Goal: Task Accomplishment & Management: Complete application form

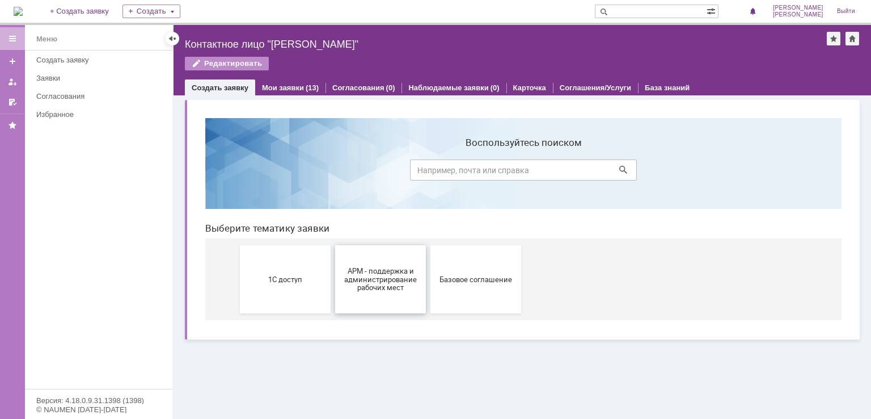
click at [383, 277] on span "АРМ - поддержка и администрирование рабочих мест" at bounding box center [381, 279] width 84 height 26
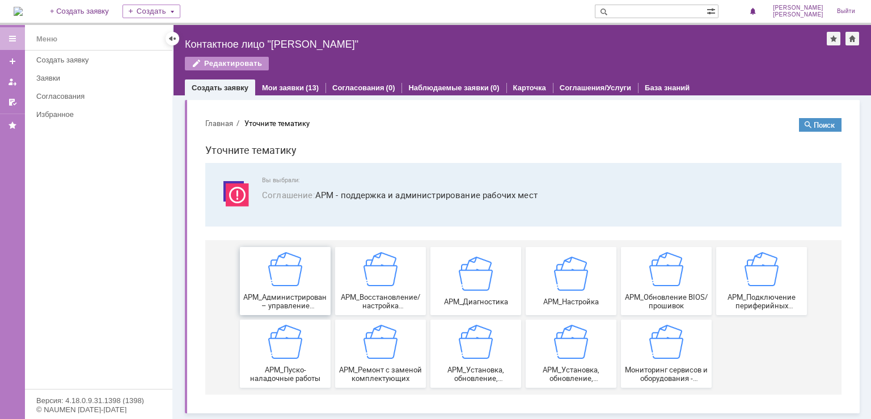
click at [304, 289] on div "АРМ_Администрирование – управление политиками рабочих мест" at bounding box center [285, 281] width 84 height 58
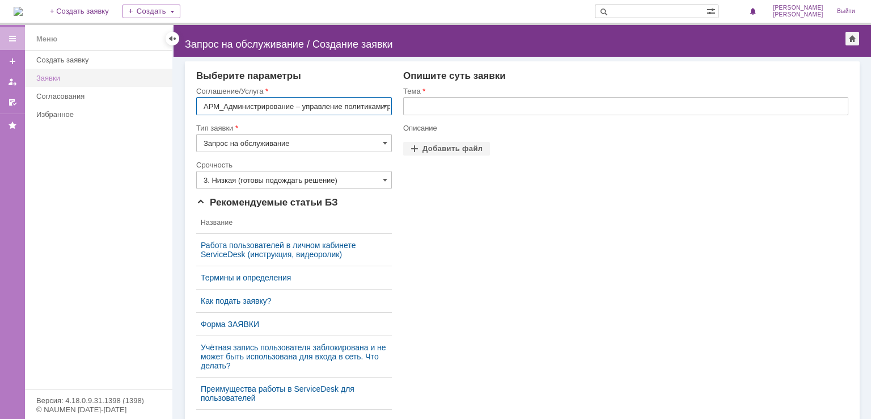
scroll to position [0, 49]
click at [235, 147] on input "Запрос на обслуживание" at bounding box center [294, 143] width 196 height 18
click at [395, 117] on div "Опишите суть заявки Тема Описание Прикрепить файлы Добавить файл Перетащите фай…" at bounding box center [620, 244] width 457 height 348
type input "Запрос на обслуживание"
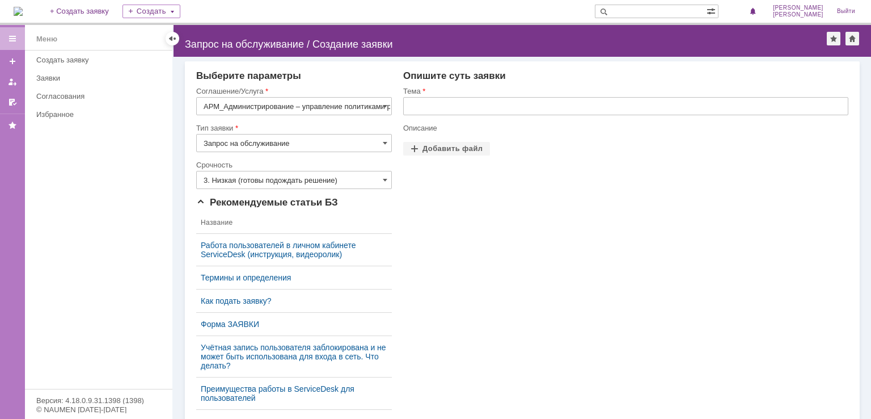
click at [367, 105] on input "АРМ_Администрирование – управление политиками рабочих мест" at bounding box center [294, 106] width 196 height 18
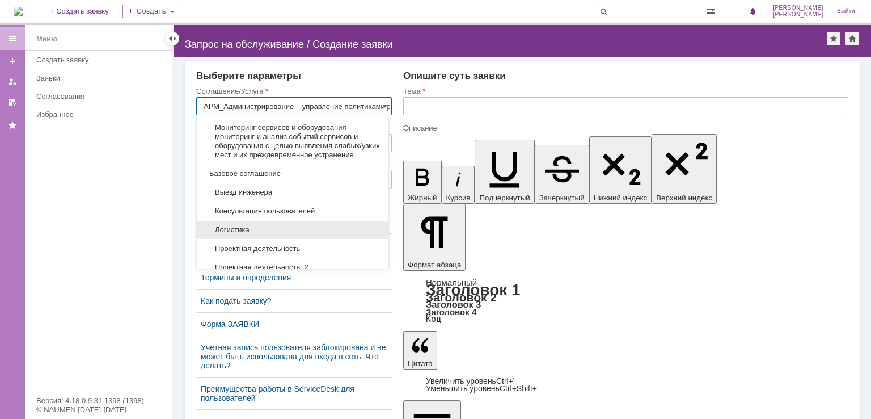
scroll to position [604, 0]
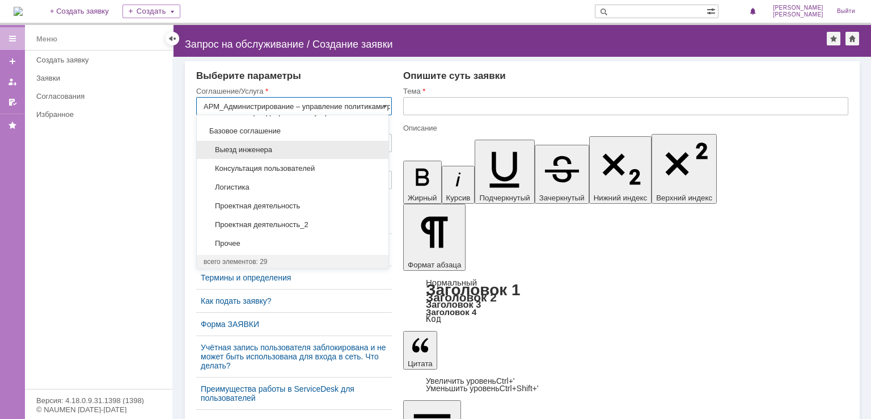
click at [268, 154] on span "Выезд инженера" at bounding box center [293, 149] width 178 height 9
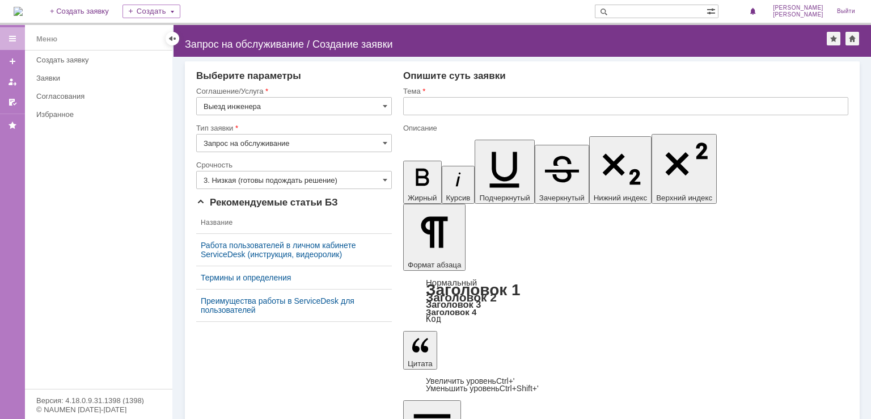
type input "Выезд инженера"
click at [446, 104] on input "text" at bounding box center [625, 106] width 445 height 18
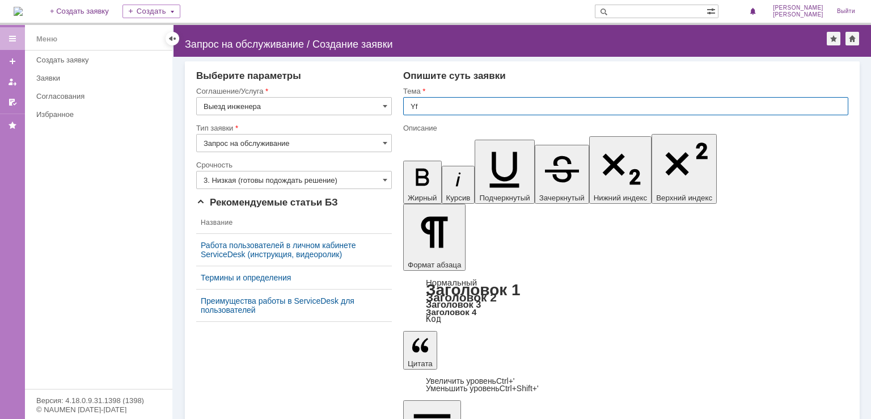
type input "Y"
type input "Настроить рабочий компьютер для нового сотрудника"
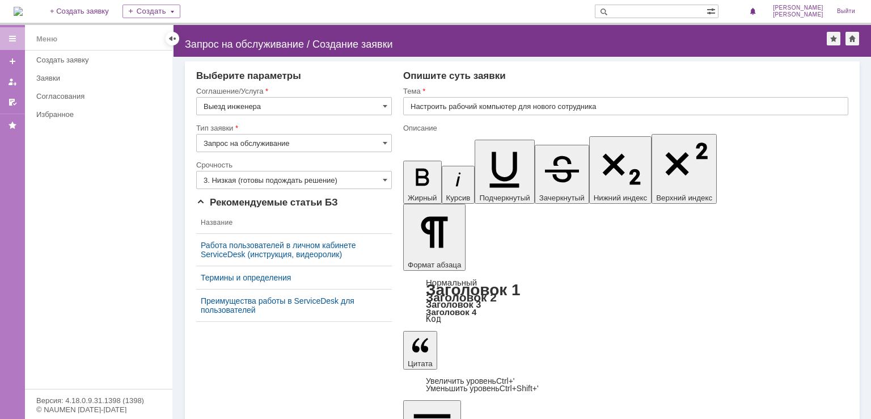
drag, startPoint x: 804, startPoint y: 2962, endPoint x: 738, endPoint y: 2960, distance: 66.4
click at [311, 180] on input "3. Низкая (готовы подождать решение)" at bounding box center [294, 180] width 196 height 18
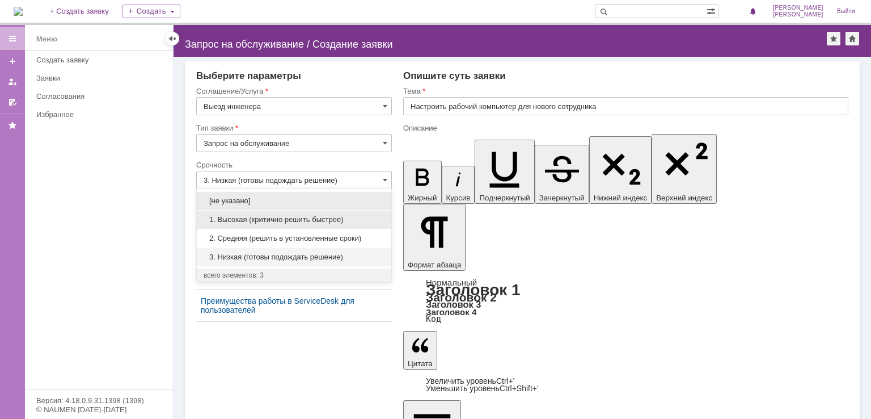
click at [250, 225] on div "1. Высокая (критично решить быстрее)" at bounding box center [294, 219] width 195 height 18
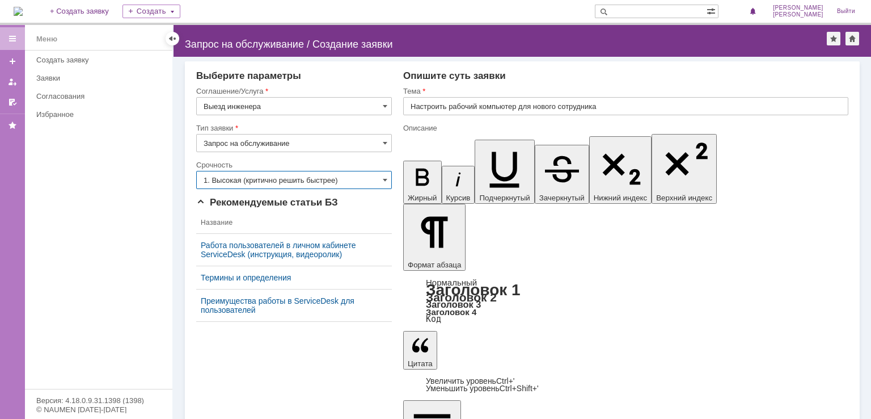
type input "1. Высокая (критично решить быстрее)"
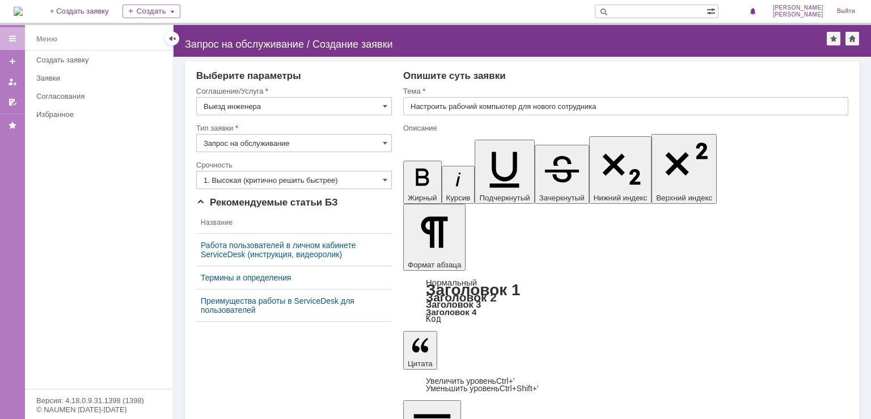
drag, startPoint x: 631, startPoint y: 2980, endPoint x: 637, endPoint y: 2978, distance: 6.6
drag, startPoint x: 692, startPoint y: 2978, endPoint x: 628, endPoint y: 2976, distance: 64.7
copy div "почта Зимбра"
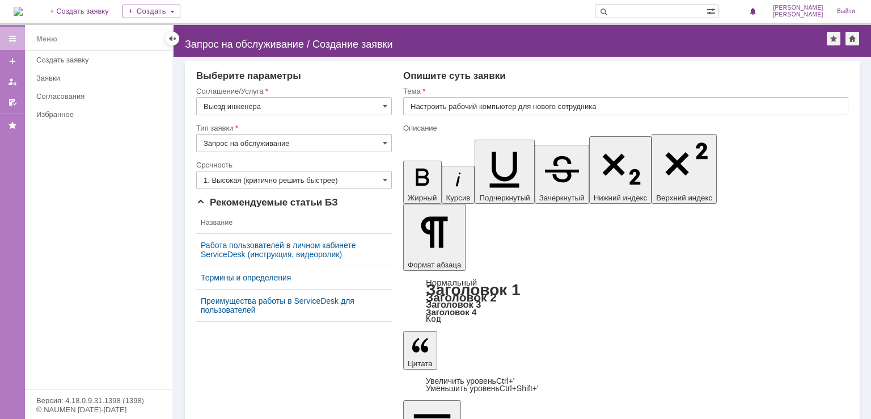
drag, startPoint x: 796, startPoint y: 2974, endPoint x: 737, endPoint y: 2975, distance: 59.0
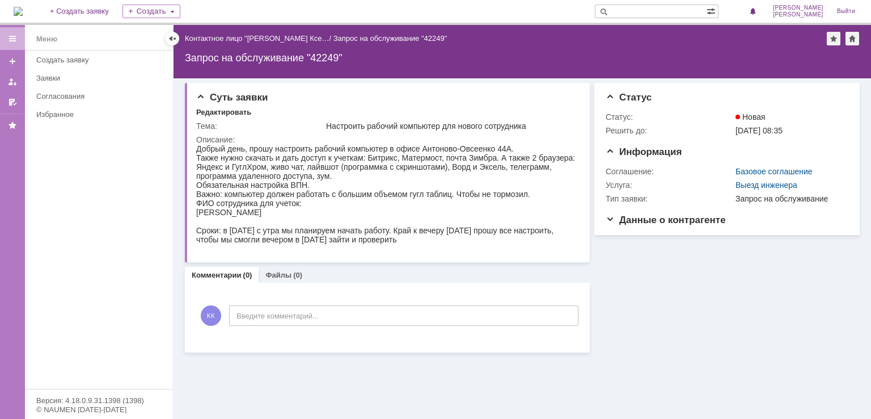
click at [653, 263] on div "Информация Статус Статус: Новая Решить до: 16.10.2025 08:35 Информация Соглашен…" at bounding box center [725, 215] width 270 height 274
drag, startPoint x: 87, startPoint y: 181, endPoint x: 239, endPoint y: 69, distance: 188.8
click at [87, 181] on div "Меню Создать заявку Заявки Согласования Избранное" at bounding box center [98, 219] width 147 height 338
click at [176, 39] on div at bounding box center [172, 38] width 9 height 9
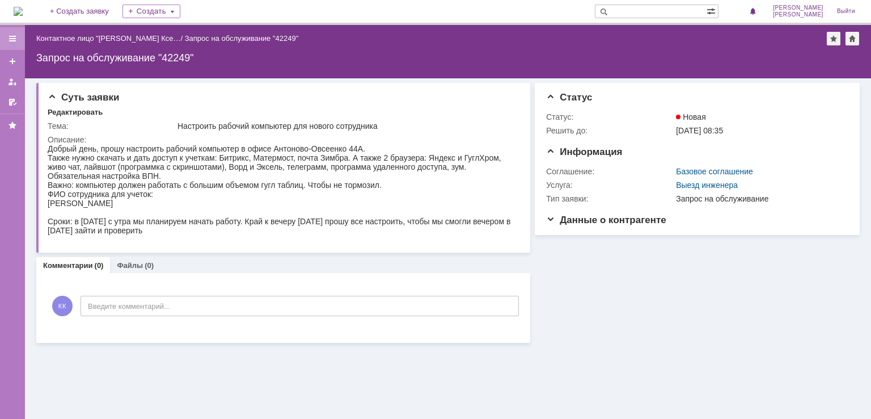
click at [15, 37] on div at bounding box center [12, 38] width 9 height 9
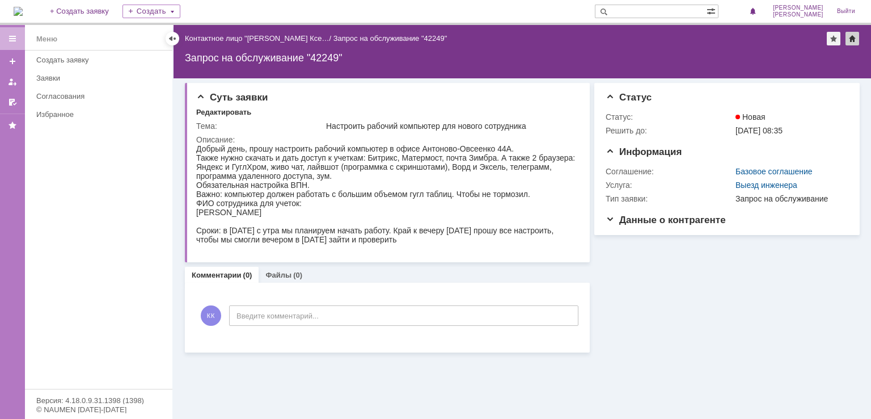
click at [851, 40] on div at bounding box center [853, 39] width 14 height 14
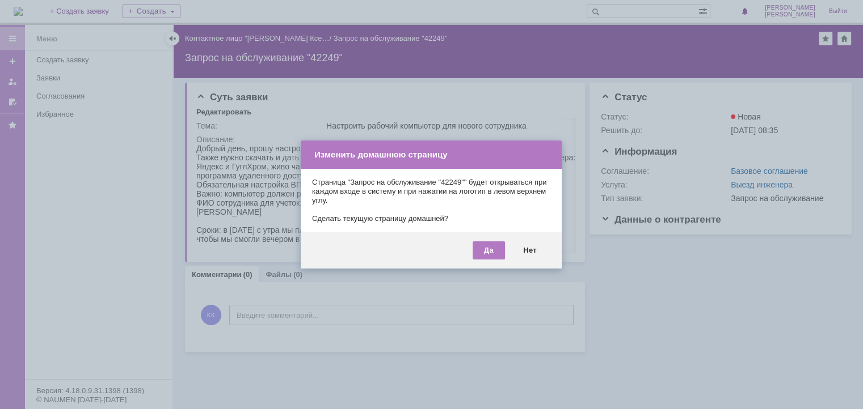
drag, startPoint x: 606, startPoint y: 257, endPoint x: 592, endPoint y: 258, distance: 13.6
click at [605, 258] on div at bounding box center [435, 209] width 871 height 419
click at [526, 249] on div "Нет" at bounding box center [530, 251] width 36 height 18
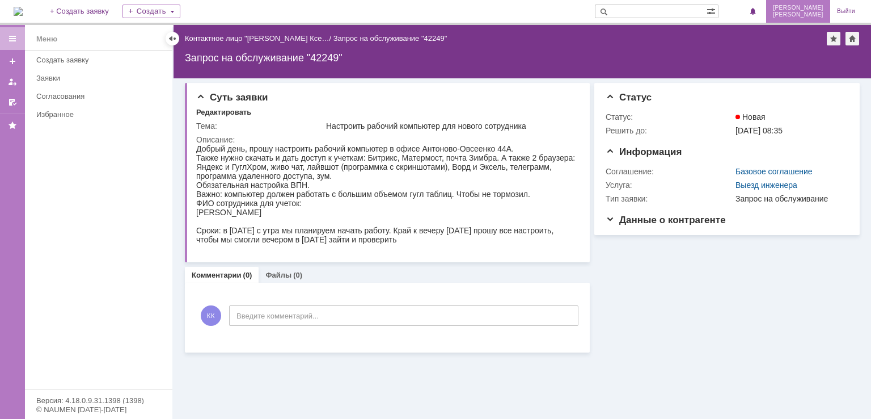
click at [794, 7] on span "[PERSON_NAME]" at bounding box center [798, 8] width 50 height 7
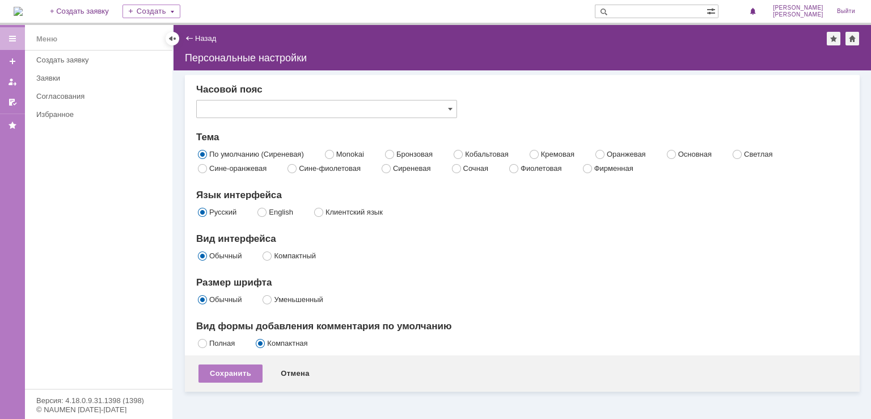
type input "[не указано]"
click at [247, 109] on input "[не указано]" at bounding box center [326, 109] width 261 height 18
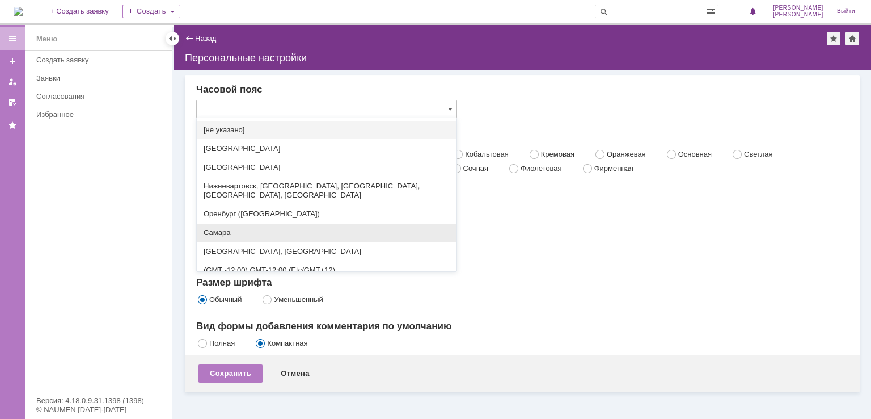
click at [229, 228] on span "Самара" at bounding box center [327, 232] width 246 height 9
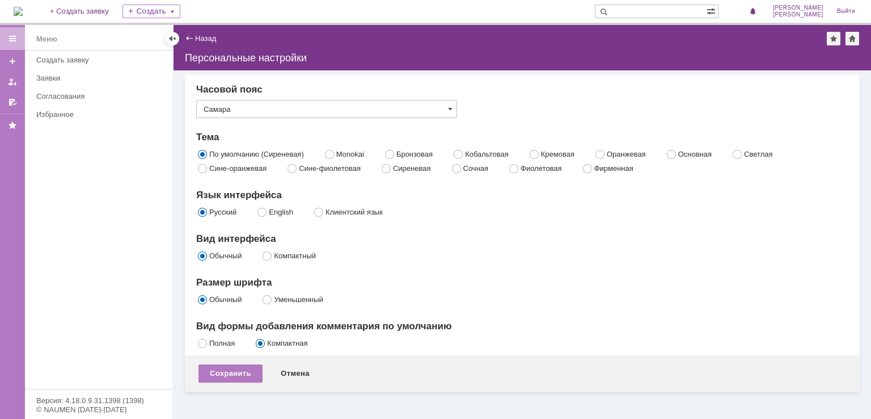
type input "Самара"
click at [256, 133] on div "Тема" at bounding box center [522, 137] width 652 height 11
click at [336, 153] on label "Monokai" at bounding box center [350, 154] width 28 height 9
click at [333, 153] on input "Monokai" at bounding box center [329, 152] width 7 height 7
radio input "true"
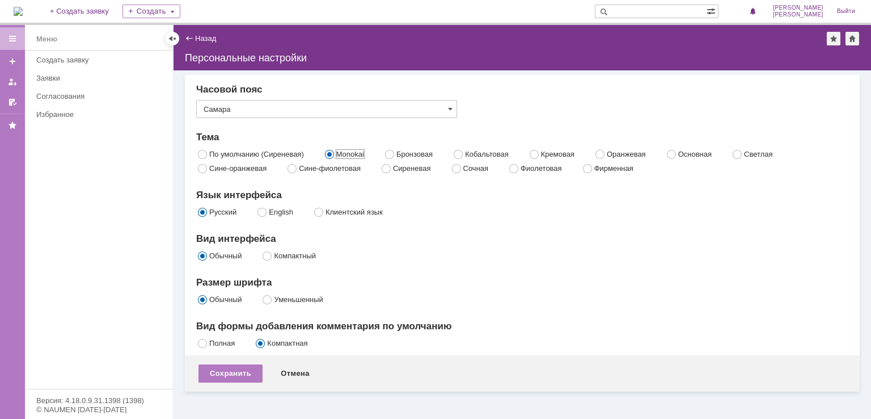
click at [299, 170] on label "Сине-фиолетовая" at bounding box center [330, 168] width 62 height 9
click at [295, 170] on input "Сине-фиолетовая" at bounding box center [292, 166] width 7 height 7
radio input "true"
click at [234, 369] on div "Сохранить" at bounding box center [230, 373] width 64 height 18
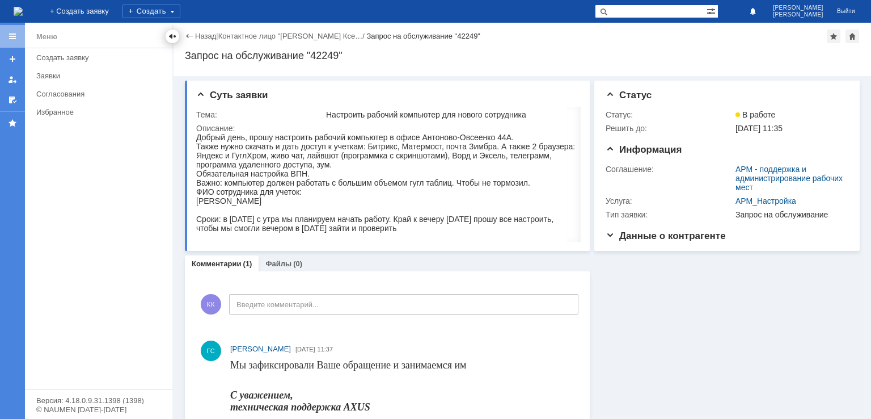
click at [174, 39] on div at bounding box center [172, 36] width 9 height 9
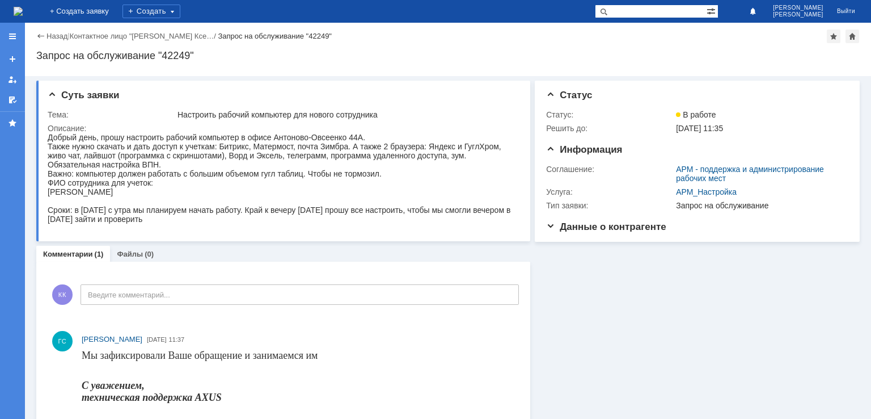
click at [39, 33] on div "Назад" at bounding box center [51, 36] width 31 height 9
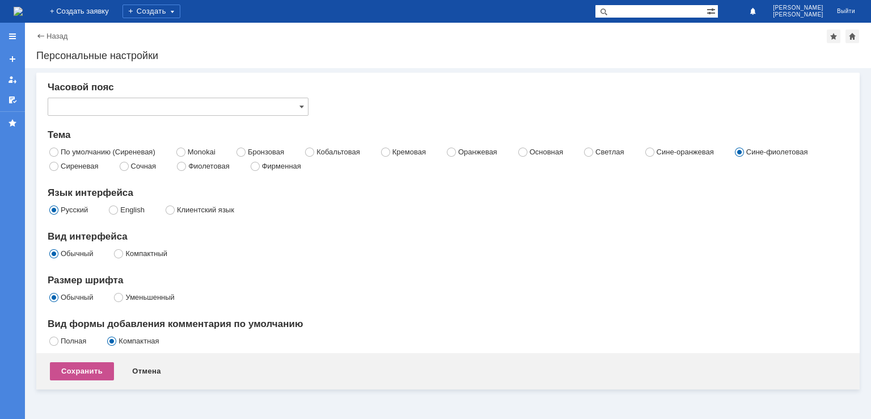
type input "Самара"
click at [41, 37] on div "Назад" at bounding box center [51, 36] width 31 height 9
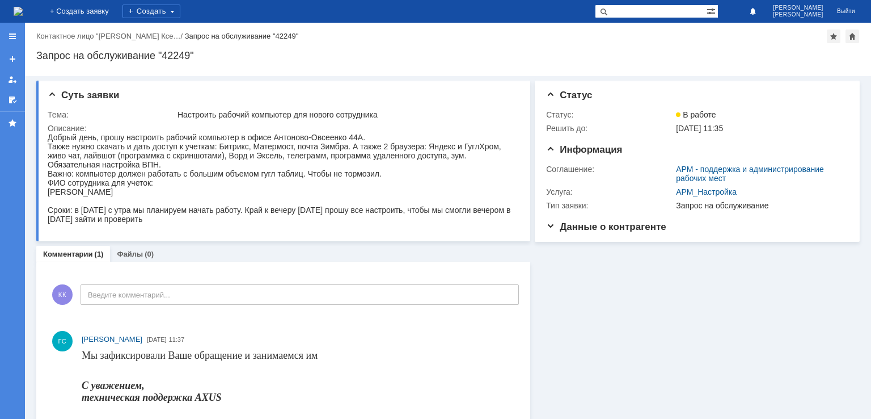
click at [23, 16] on img at bounding box center [18, 11] width 9 height 9
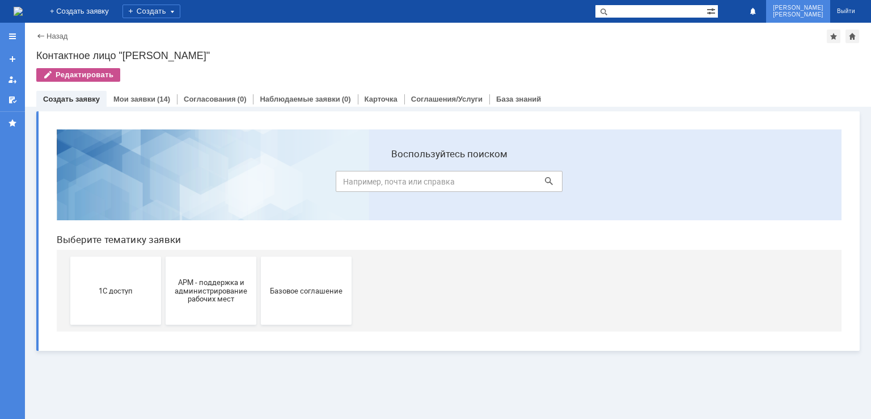
click at [815, 10] on span "[PERSON_NAME]" at bounding box center [798, 8] width 50 height 7
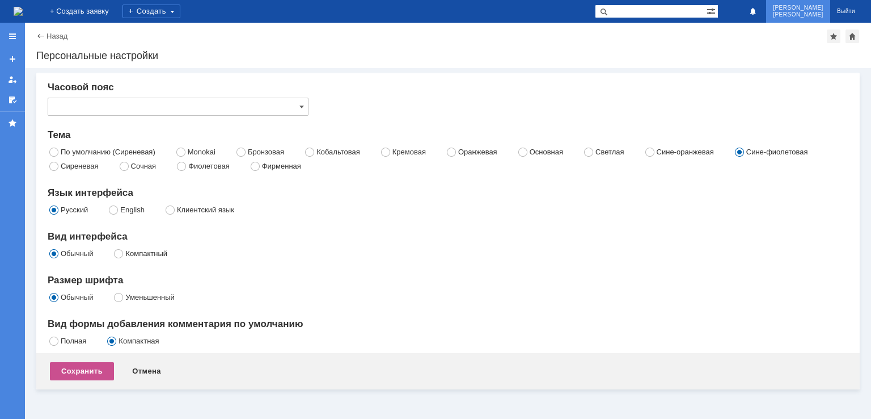
type input "Самара"
click at [815, 10] on span "[PERSON_NAME]" at bounding box center [798, 8] width 50 height 7
click at [54, 35] on link "Назад" at bounding box center [57, 36] width 21 height 9
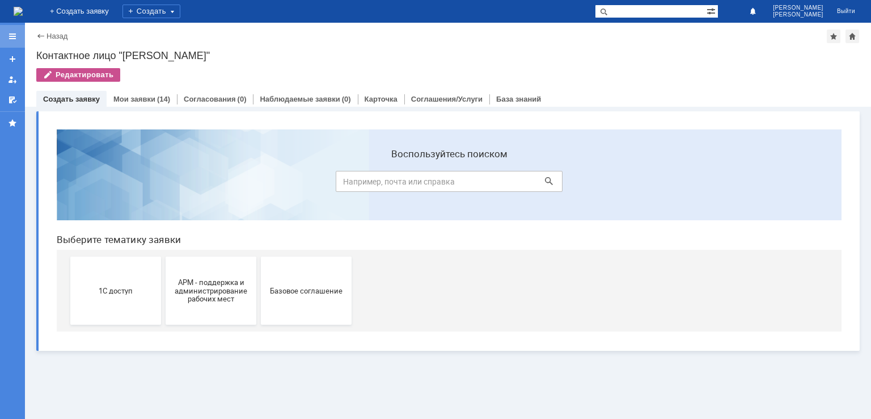
click at [13, 36] on div at bounding box center [12, 36] width 9 height 9
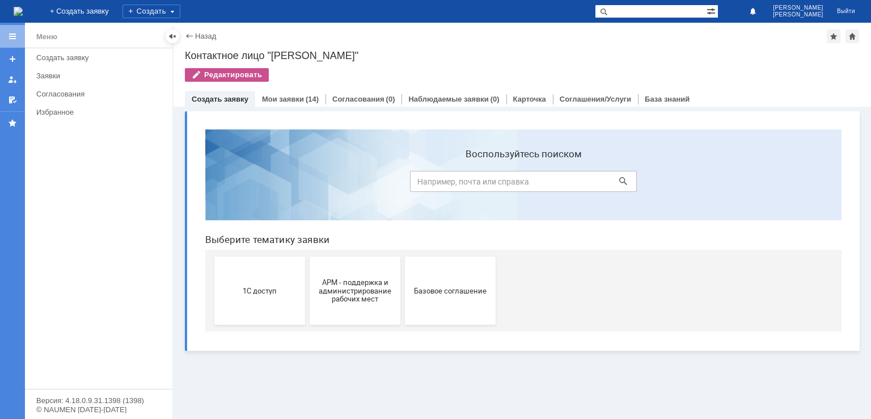
click at [57, 37] on div "Меню" at bounding box center [98, 36] width 147 height 23
click at [47, 34] on div "Меню" at bounding box center [46, 37] width 21 height 14
click at [53, 73] on div "Заявки" at bounding box center [100, 75] width 129 height 9
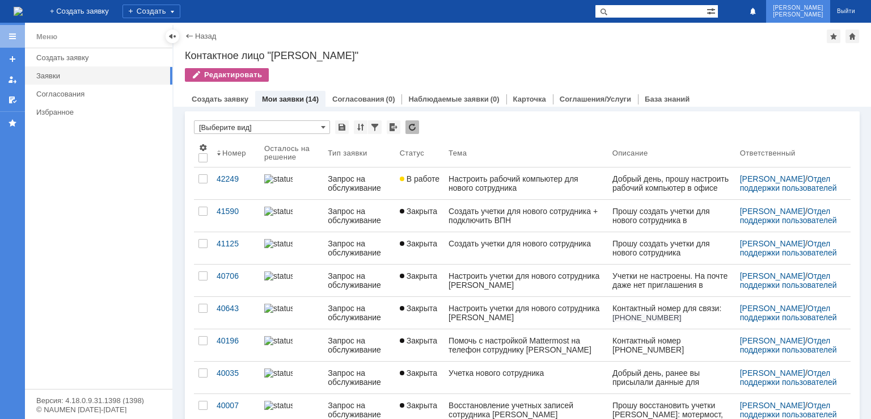
click at [788, 11] on span "[PERSON_NAME]" at bounding box center [798, 14] width 50 height 7
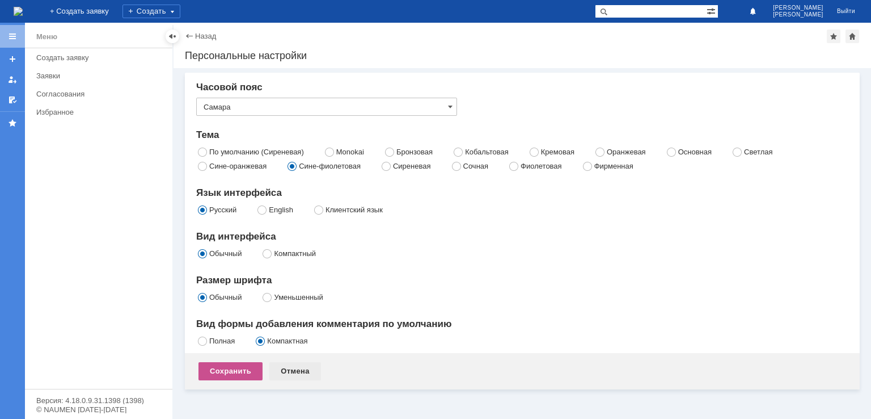
click at [294, 367] on div "Отмена" at bounding box center [295, 371] width 52 height 18
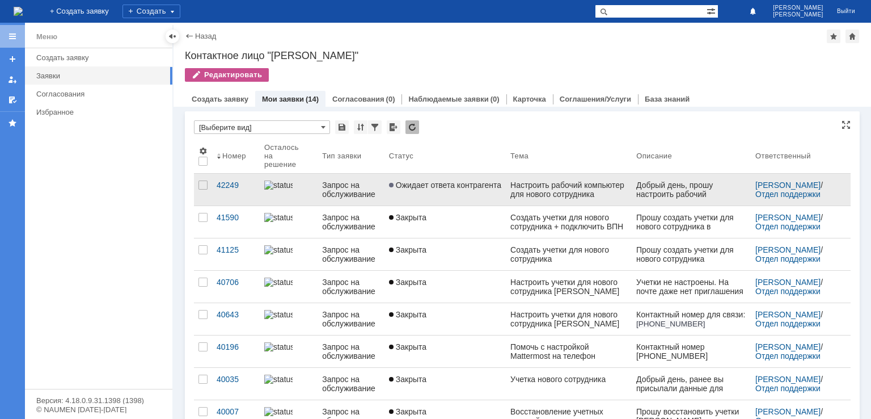
click at [346, 191] on div "Запрос на обслуживание" at bounding box center [351, 189] width 58 height 18
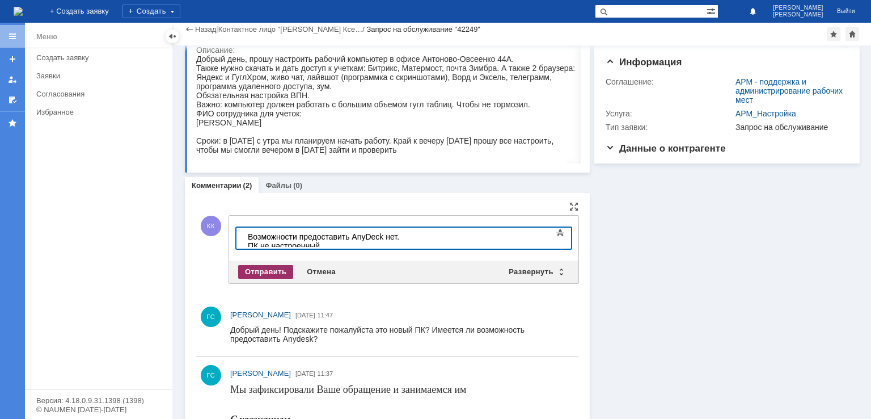
click at [261, 268] on div "Отправить" at bounding box center [265, 272] width 55 height 14
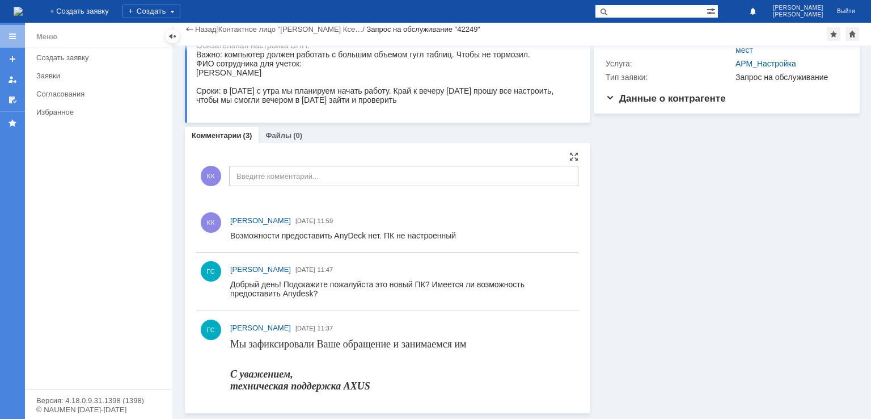
click at [620, 183] on div "Информация Статус Статус: Ожидает ответа контрагента Решить до: 17.10.2025 11:3…" at bounding box center [725, 176] width 270 height 474
drag, startPoint x: 676, startPoint y: 198, endPoint x: 599, endPoint y: 82, distance: 139.0
click at [675, 198] on div "Информация Статус Статус: Ожидает ответа контрагента Решить до: 17.10.2025 11:3…" at bounding box center [725, 176] width 270 height 474
click at [173, 33] on div at bounding box center [172, 36] width 9 height 9
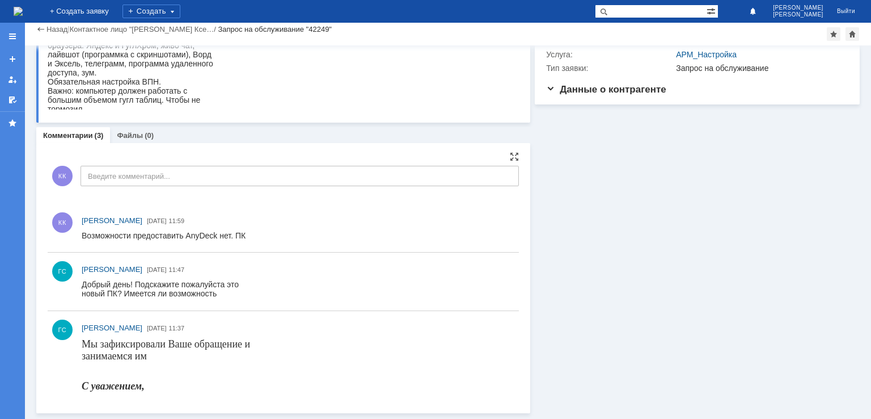
scroll to position [87, 0]
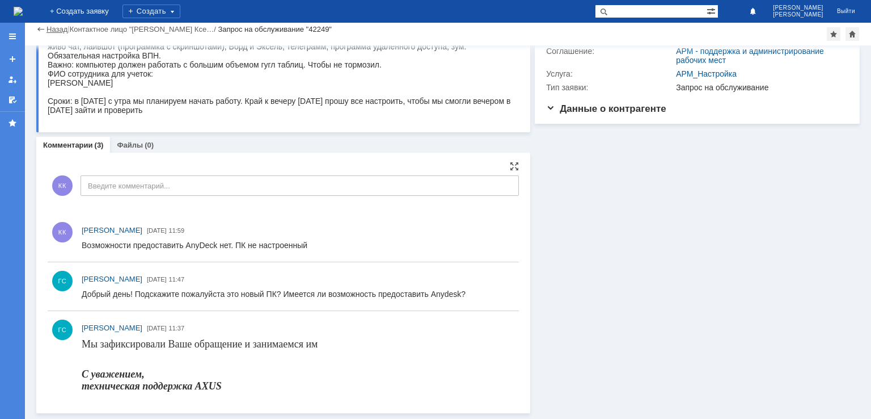
click at [50, 27] on link "Назад" at bounding box center [57, 29] width 21 height 9
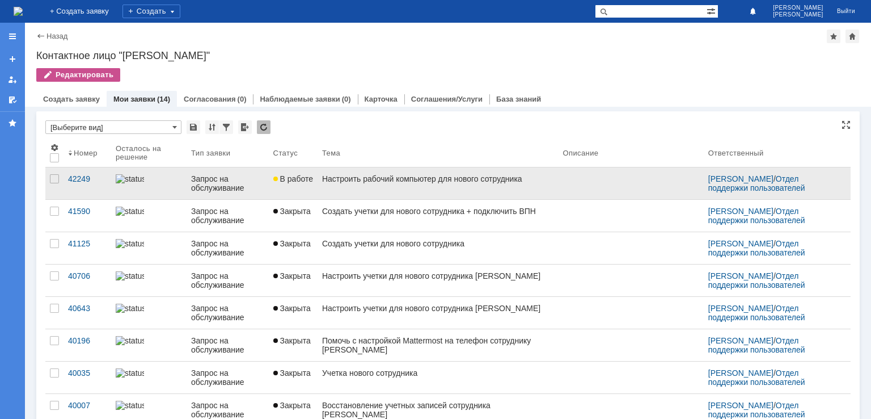
click at [218, 184] on div "Запрос на обслуживание" at bounding box center [227, 183] width 73 height 18
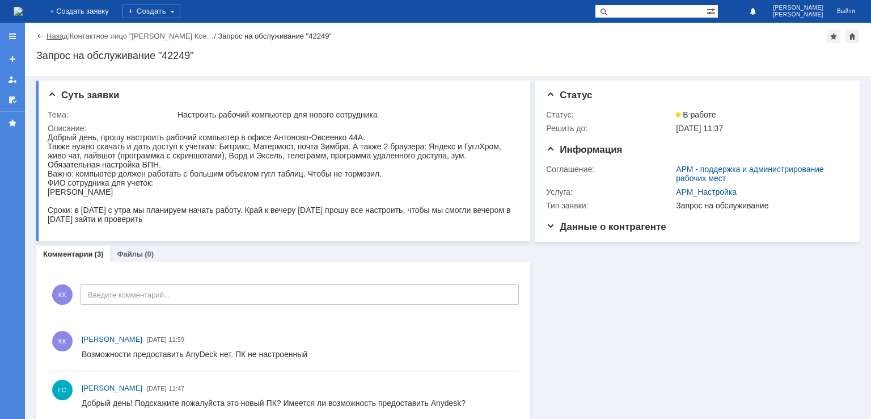
click at [54, 38] on link "Назад" at bounding box center [57, 36] width 21 height 9
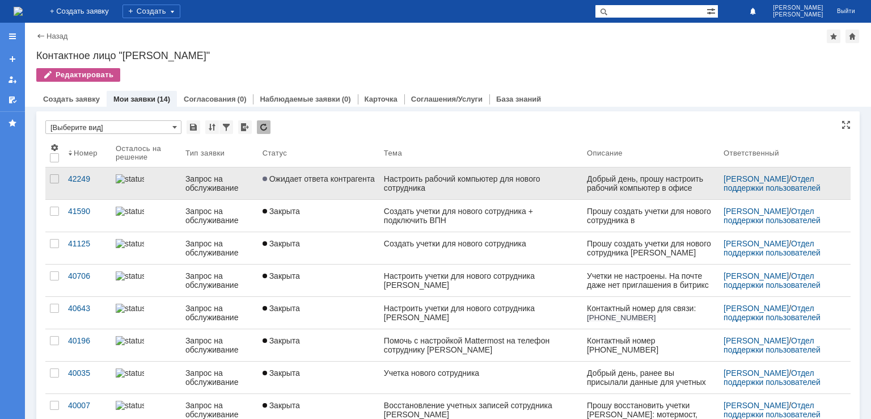
click at [283, 185] on link "Ожидает ответа контрагента" at bounding box center [318, 183] width 121 height 32
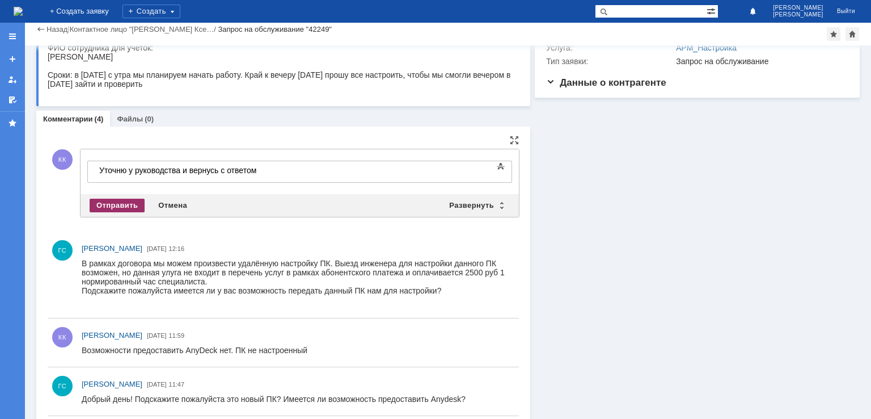
click at [132, 200] on div "Отправить" at bounding box center [117, 205] width 55 height 14
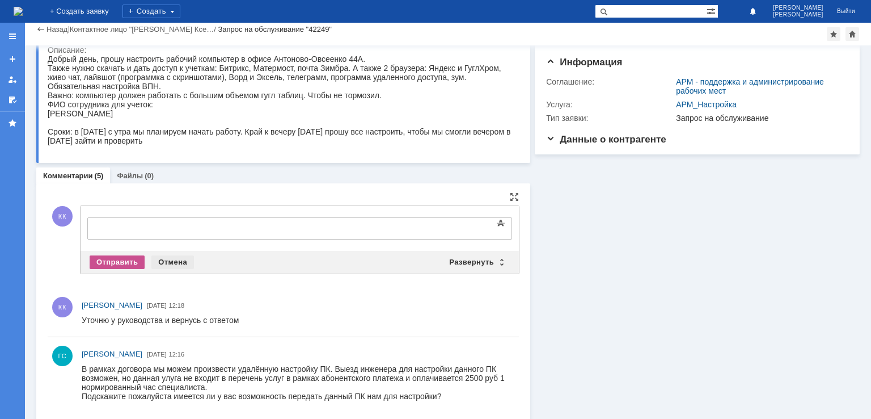
click at [168, 261] on div "Отмена" at bounding box center [172, 262] width 43 height 14
